Goal: Find contact information: Find contact information

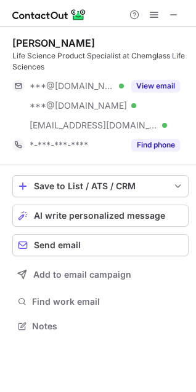
scroll to position [318, 196]
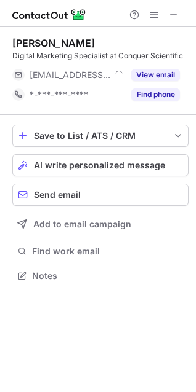
scroll to position [268, 196]
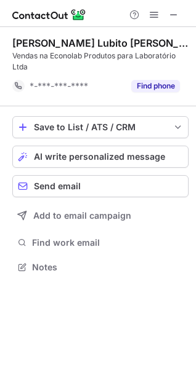
scroll to position [259, 196]
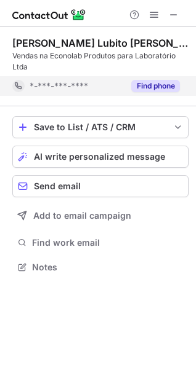
click at [157, 82] on button "Find phone" at bounding box center [155, 86] width 49 height 12
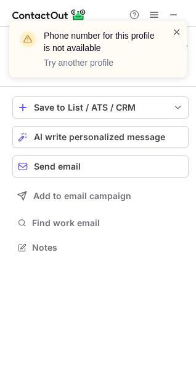
scroll to position [239, 196]
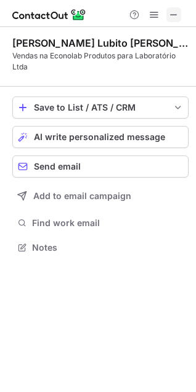
click at [174, 10] on span at bounding box center [174, 15] width 10 height 10
